Goal: Information Seeking & Learning: Learn about a topic

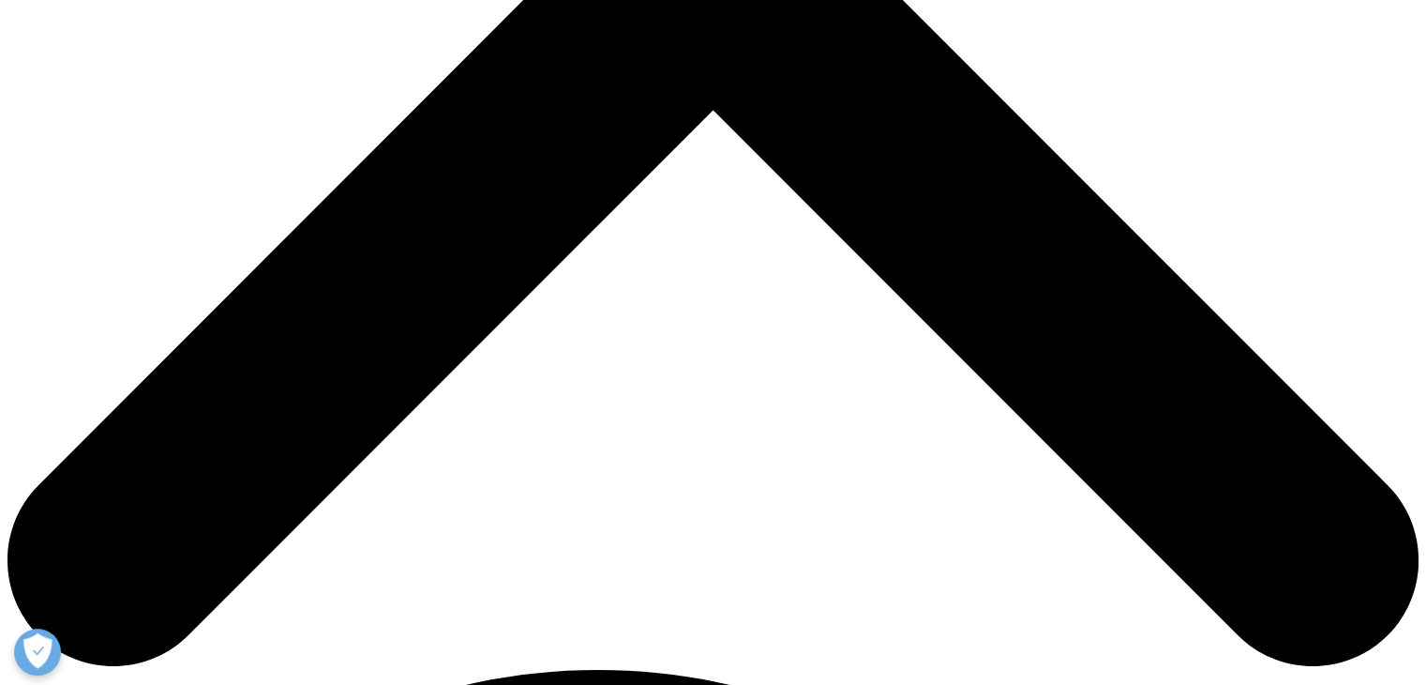
scroll to position [750, 0]
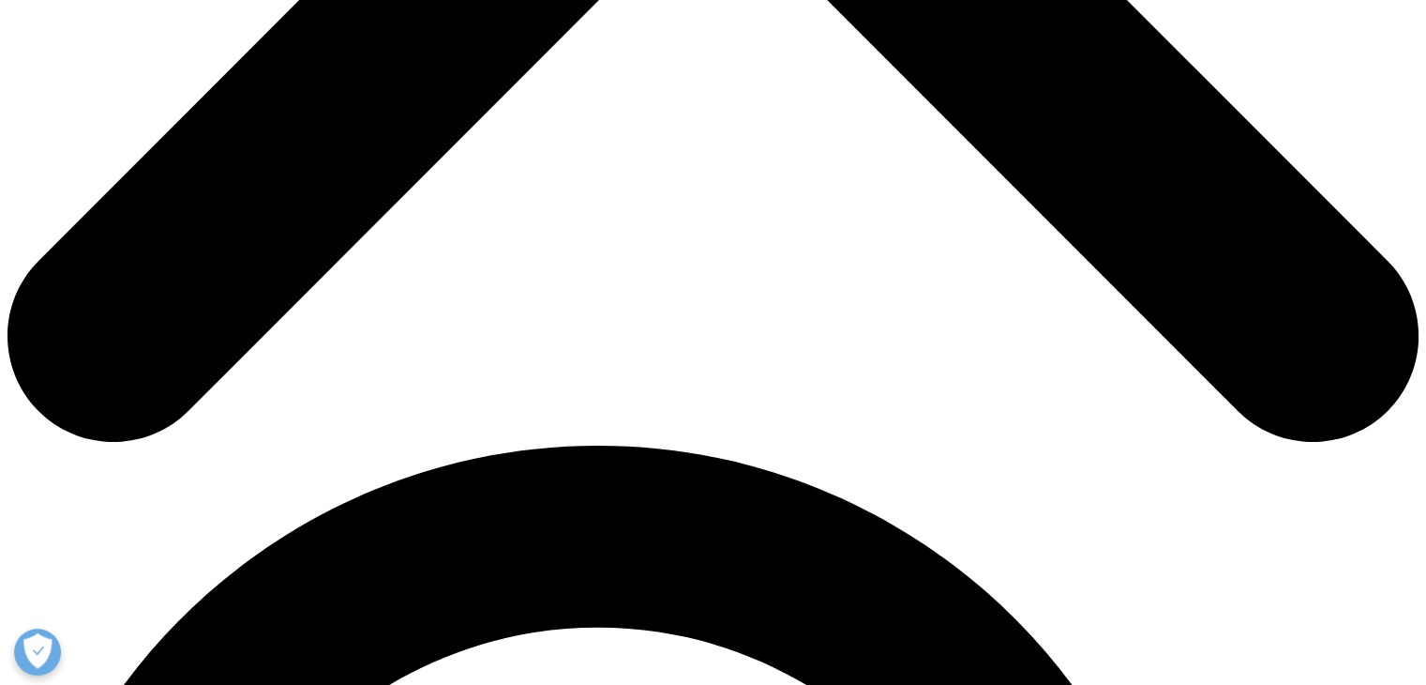
scroll to position [1032, 0]
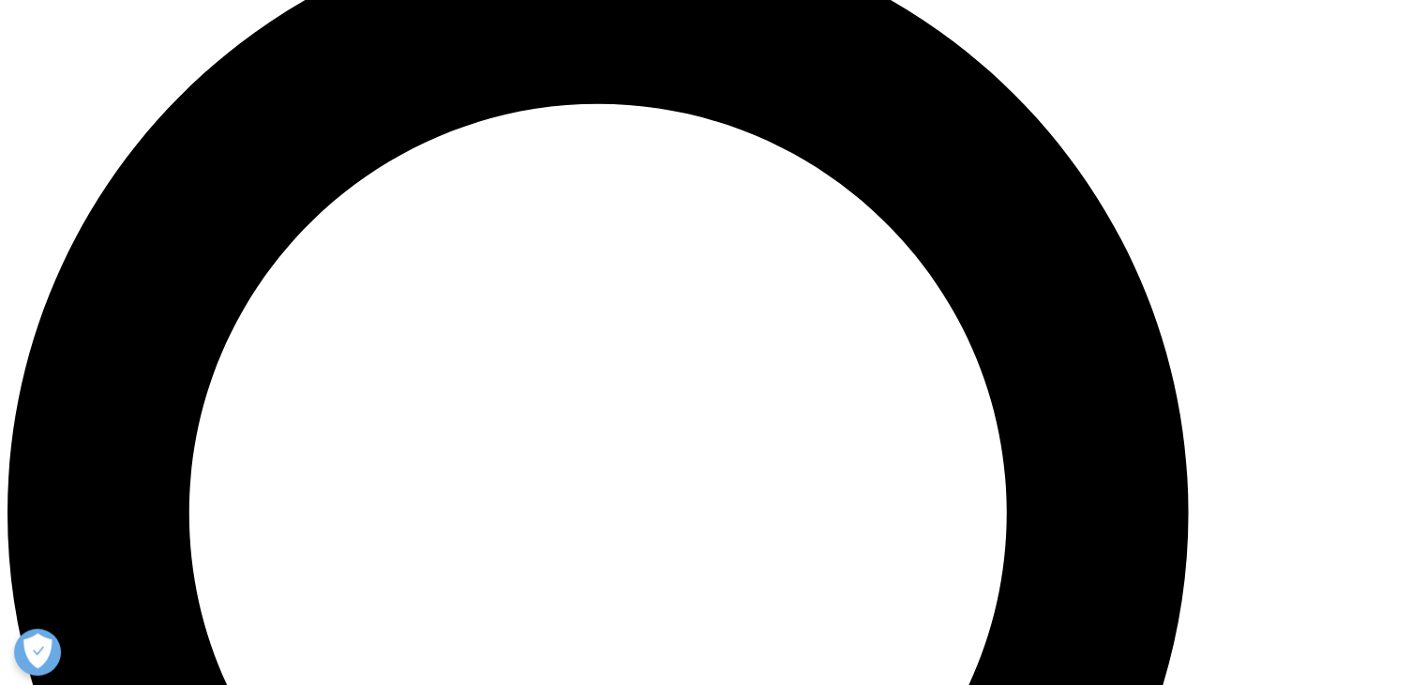
scroll to position [1219, 0]
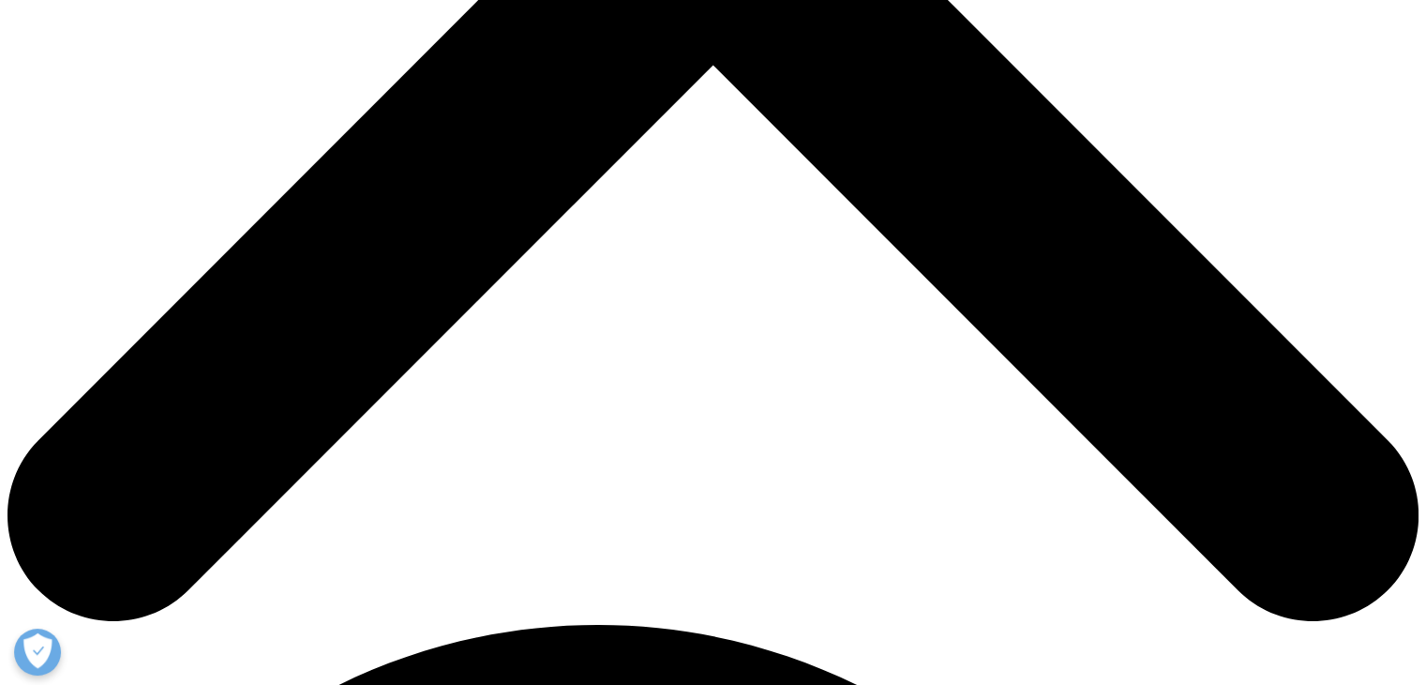
scroll to position [786, 0]
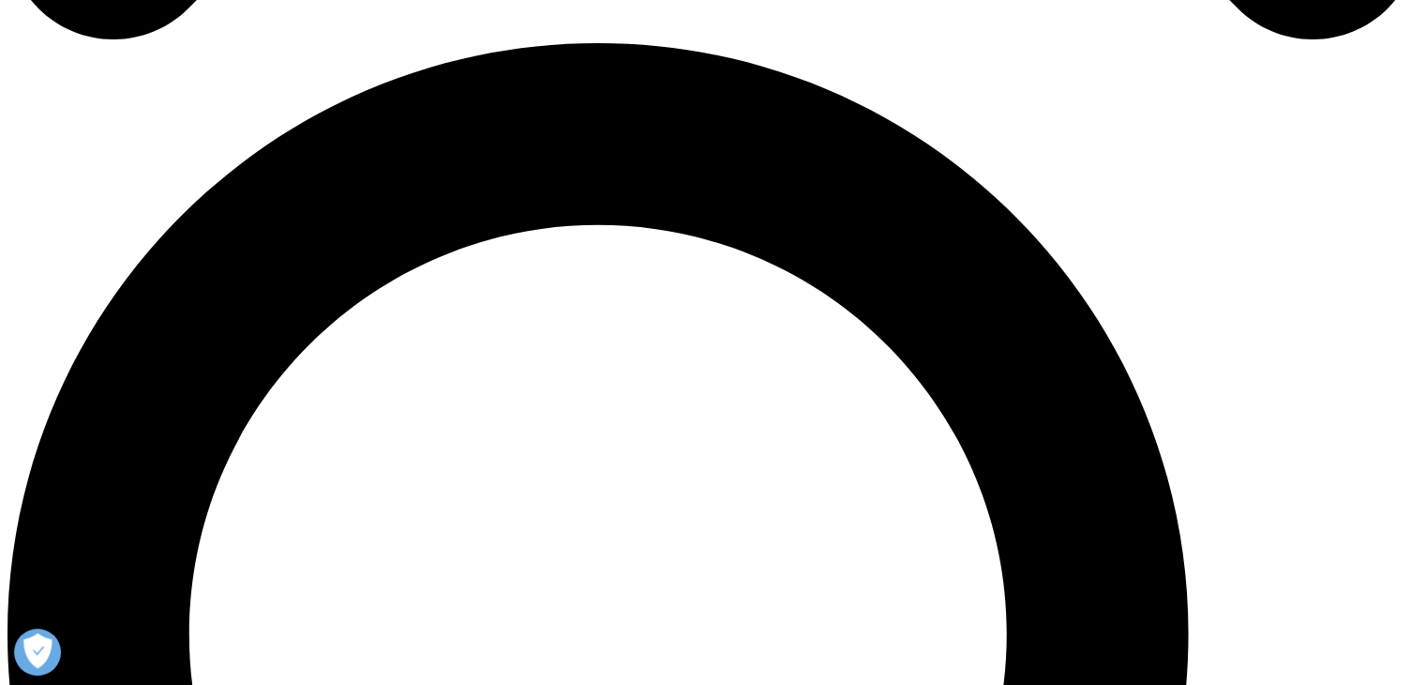
scroll to position [1305, 0]
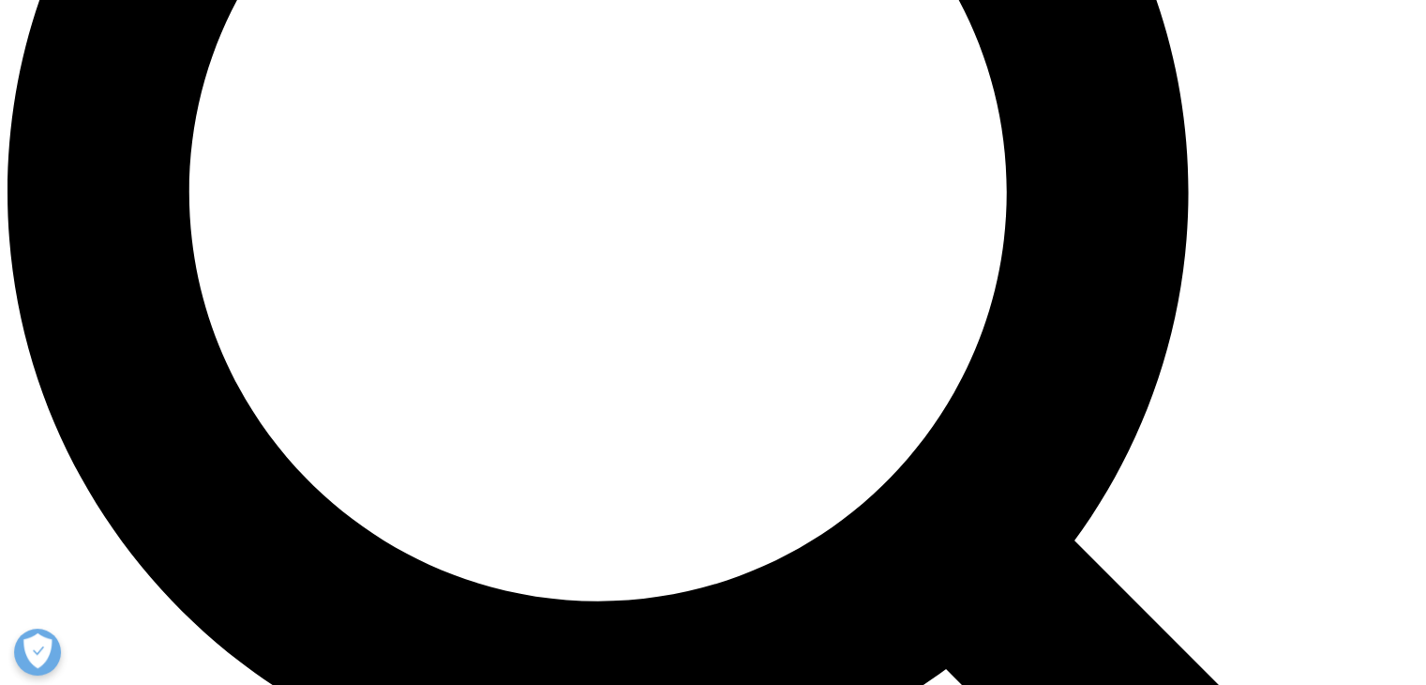
scroll to position [2056, 0]
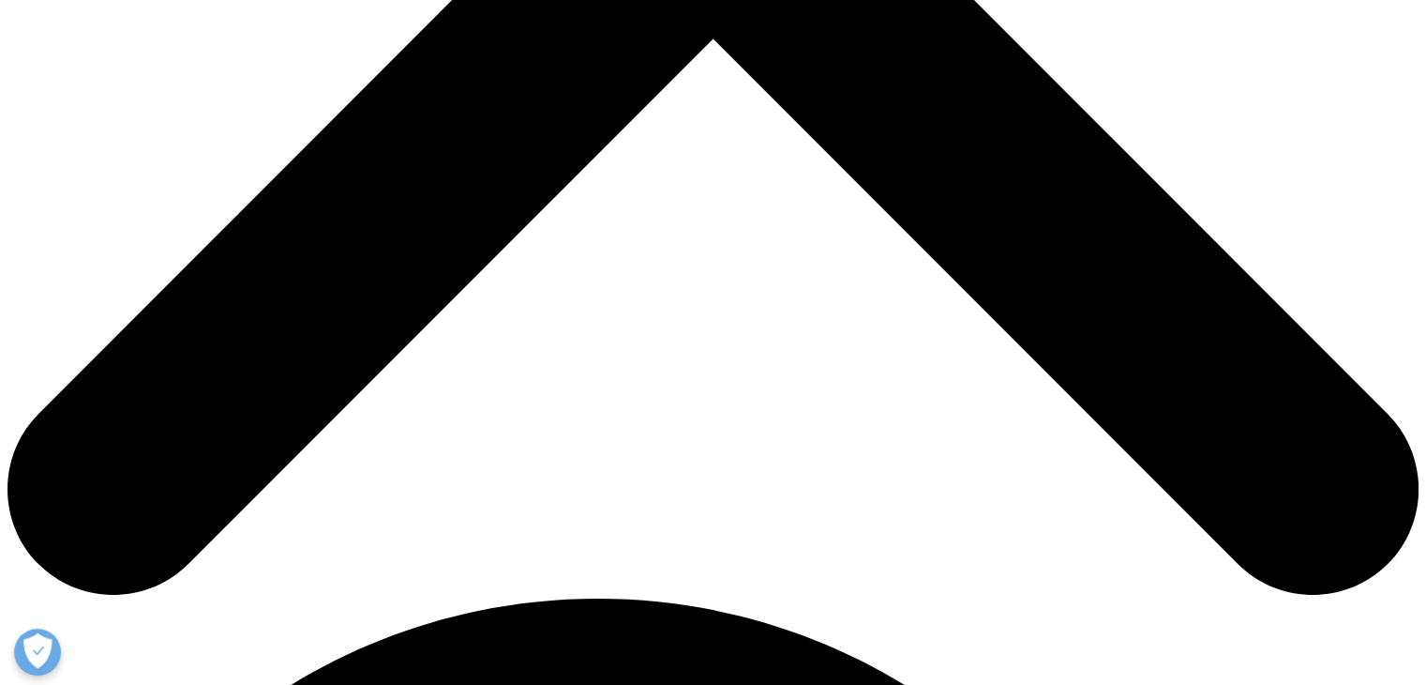
scroll to position [1219, 0]
